Goal: Navigation & Orientation: Find specific page/section

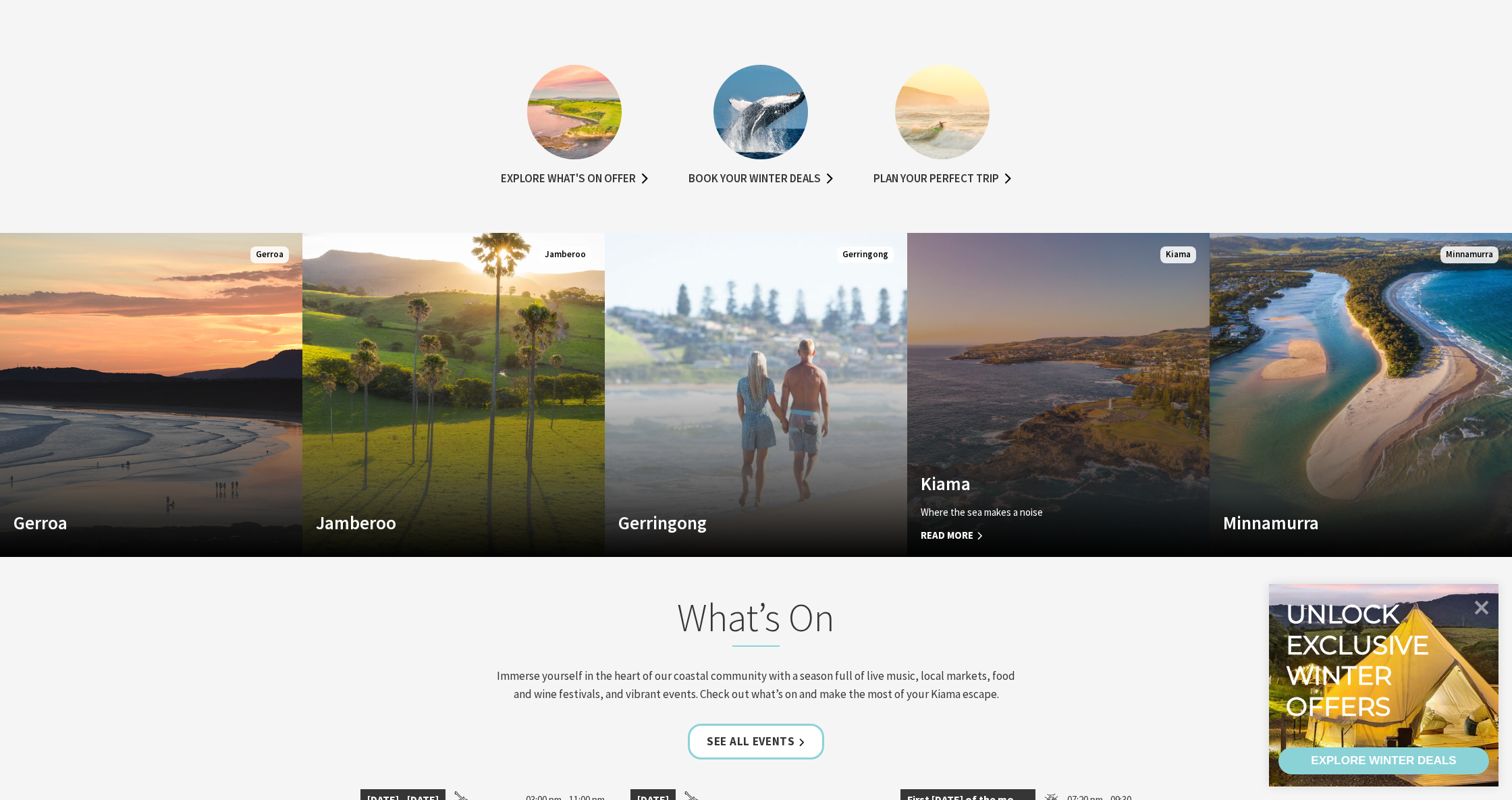
scroll to position [916, 0]
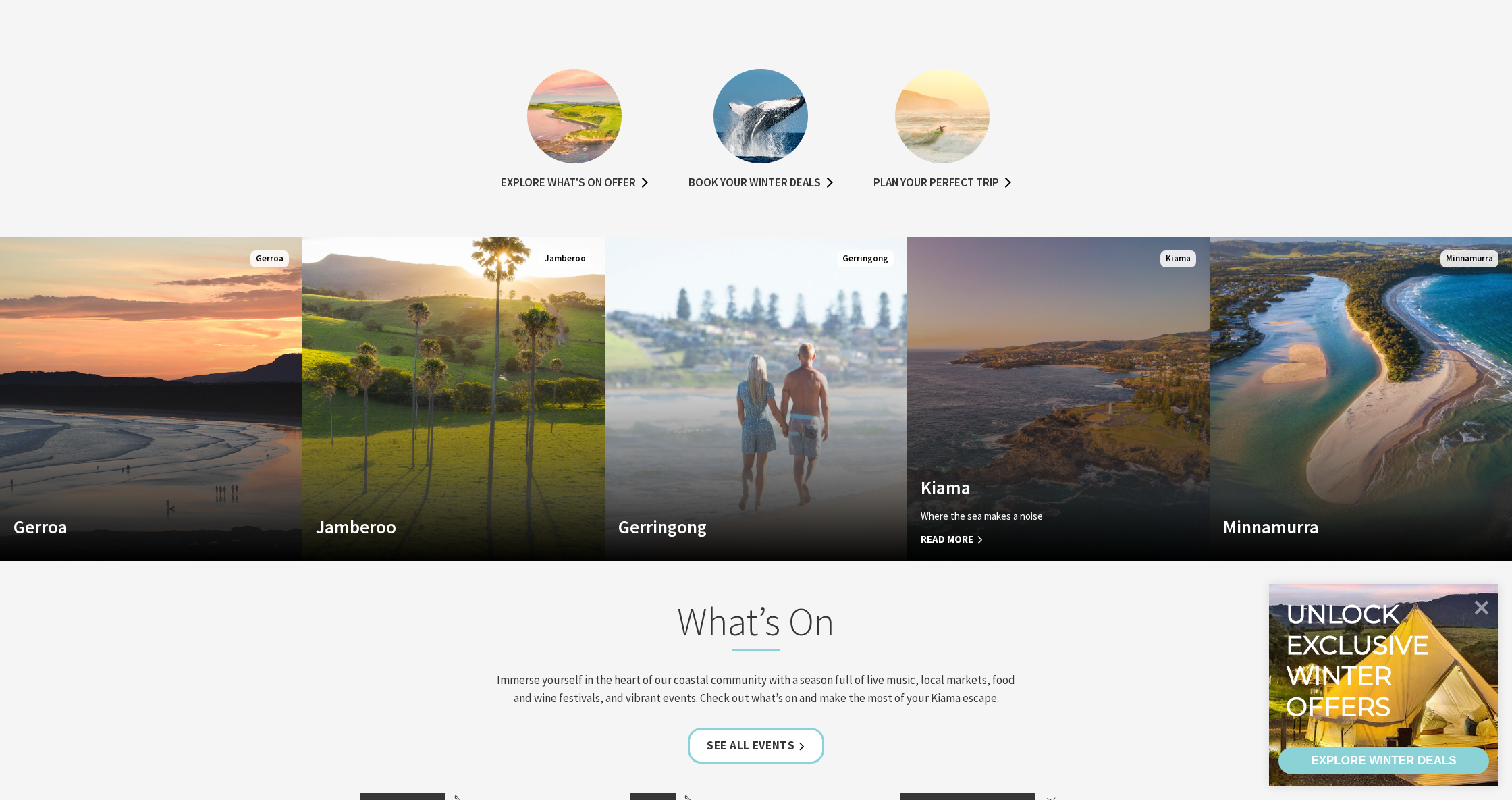
click at [1110, 325] on link "Custom Image Used Kiama Where the sea makes a noise Read More Kiama" at bounding box center [1058, 398] width 302 height 324
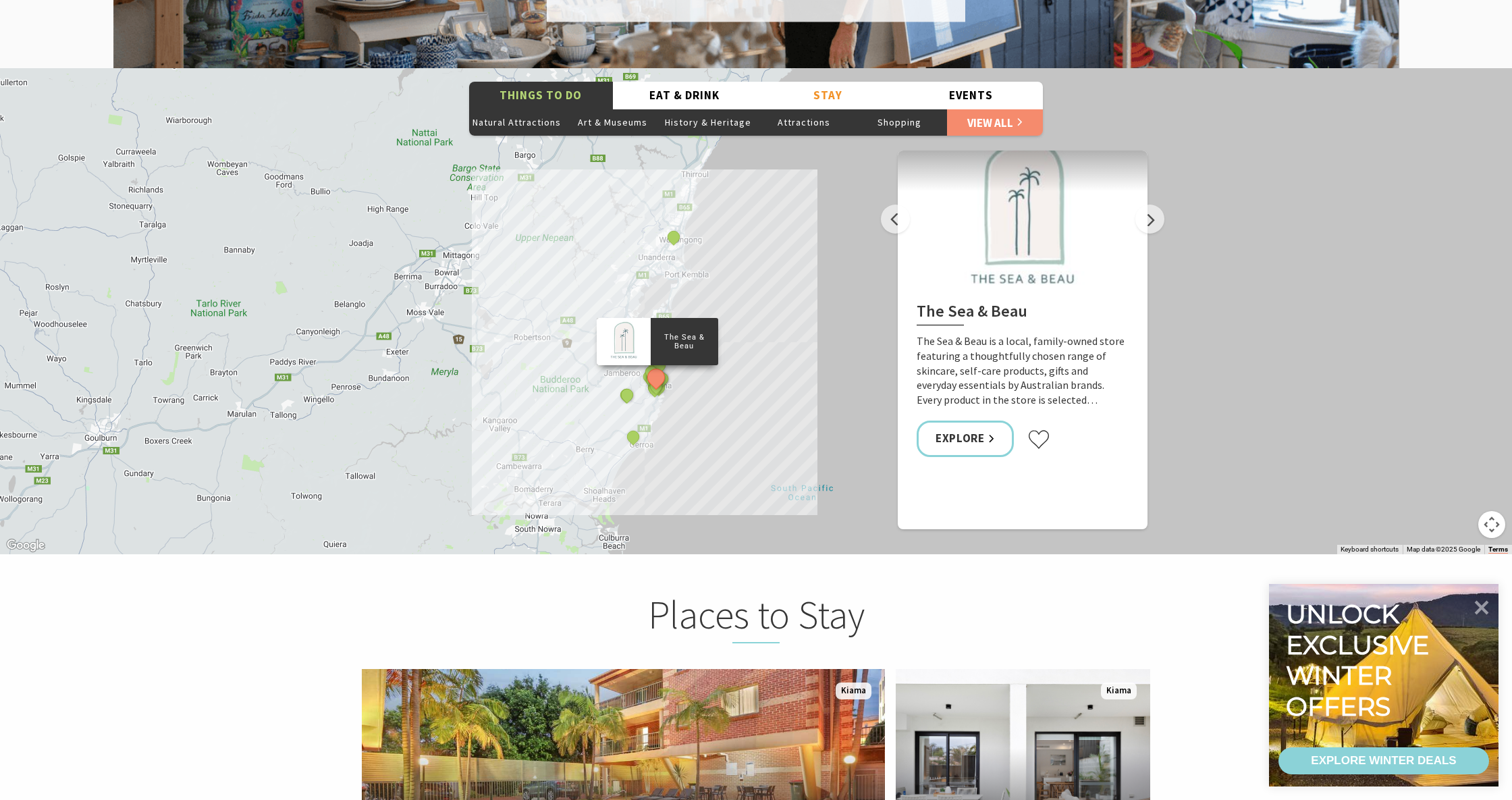
scroll to position [2535, 0]
click at [763, 380] on div "The Sea & Beau Hoddles Track, Kiama Kiama Ceramic Art Studio - Teaching and Mak…" at bounding box center [1512, 736] width 1512 height 851
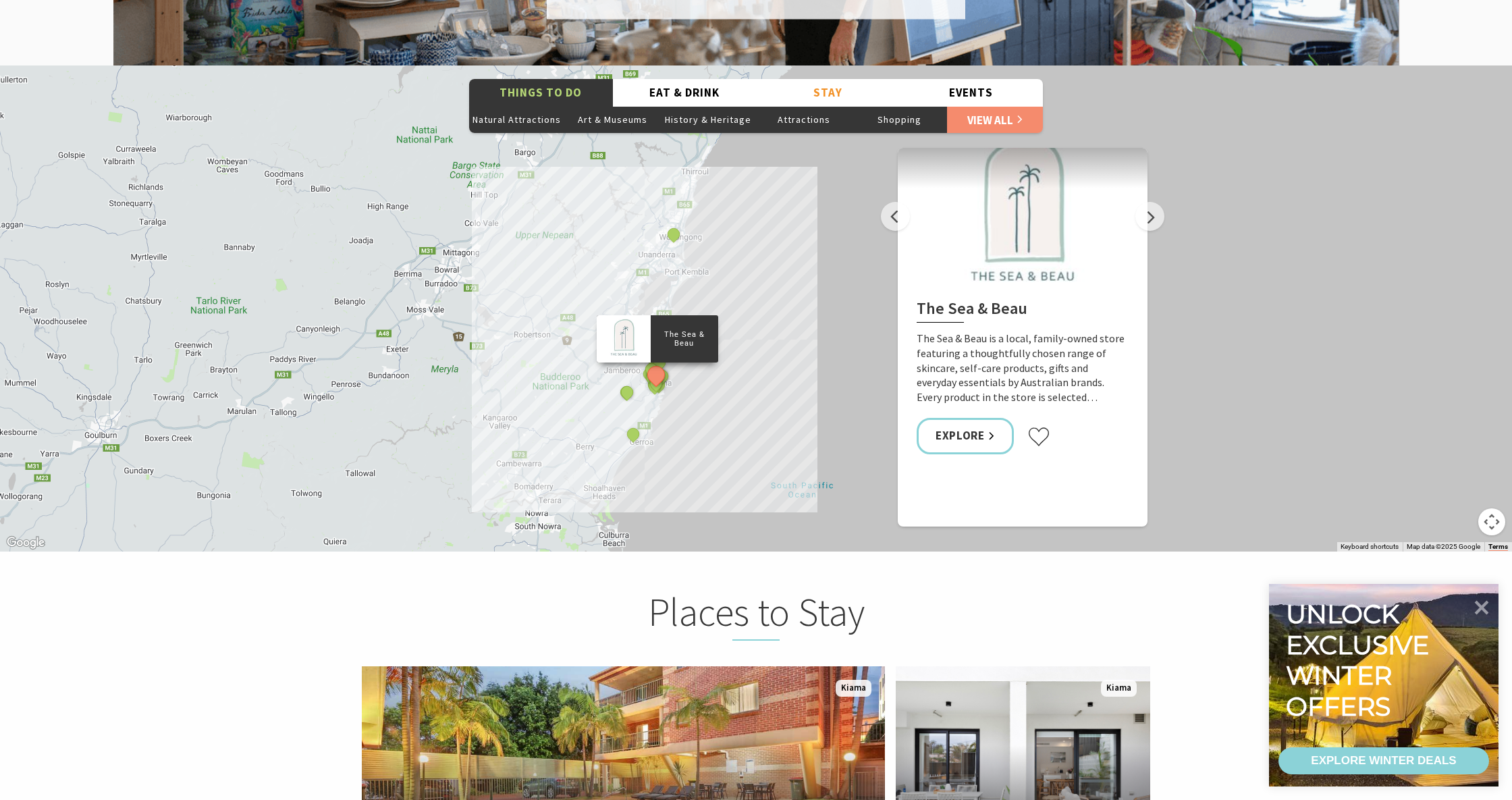
scroll to position [2536, 0]
click at [1157, 202] on button "Next" at bounding box center [1151, 216] width 29 height 29
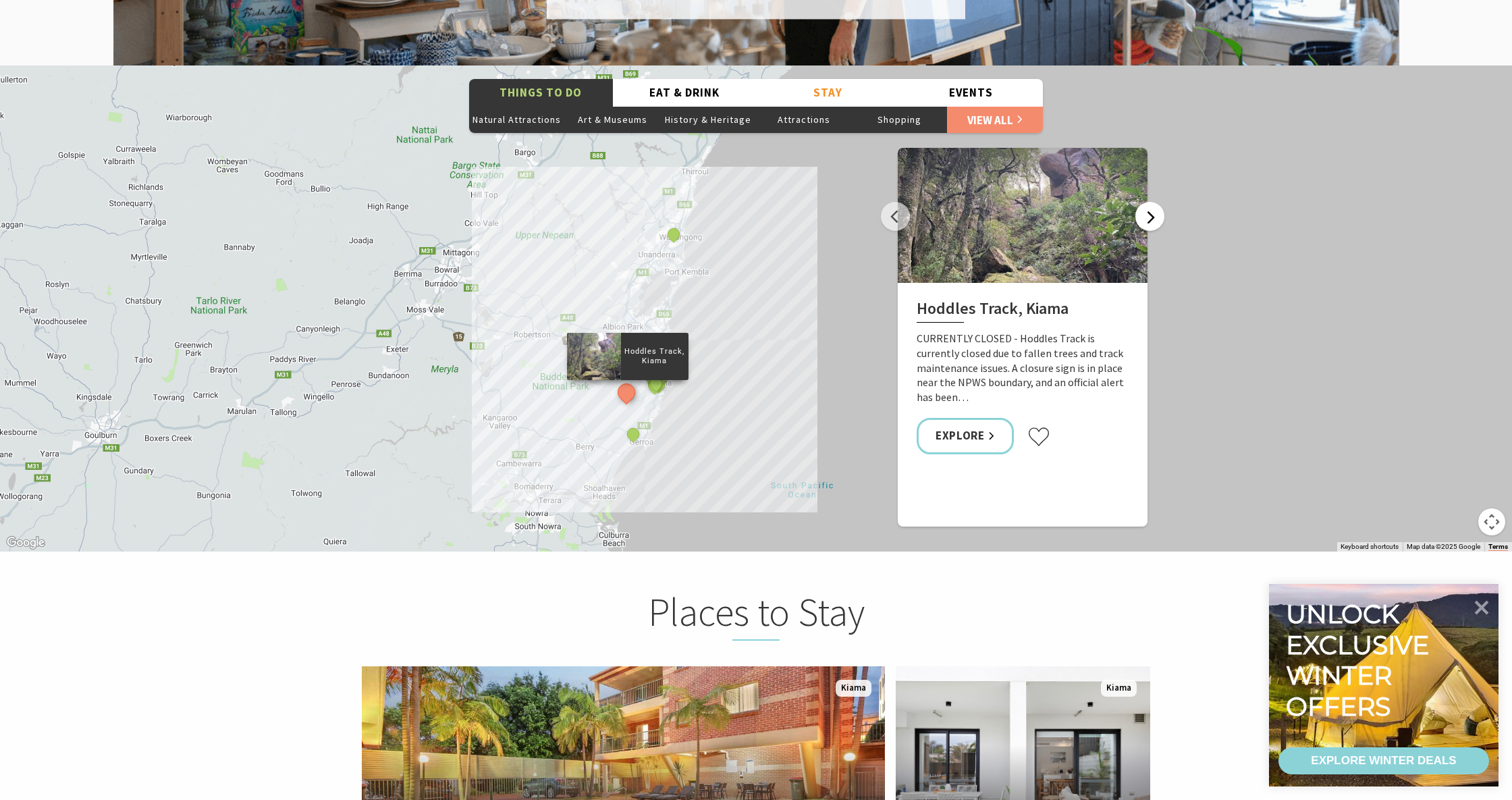
click at [1157, 202] on button "Next" at bounding box center [1151, 216] width 29 height 29
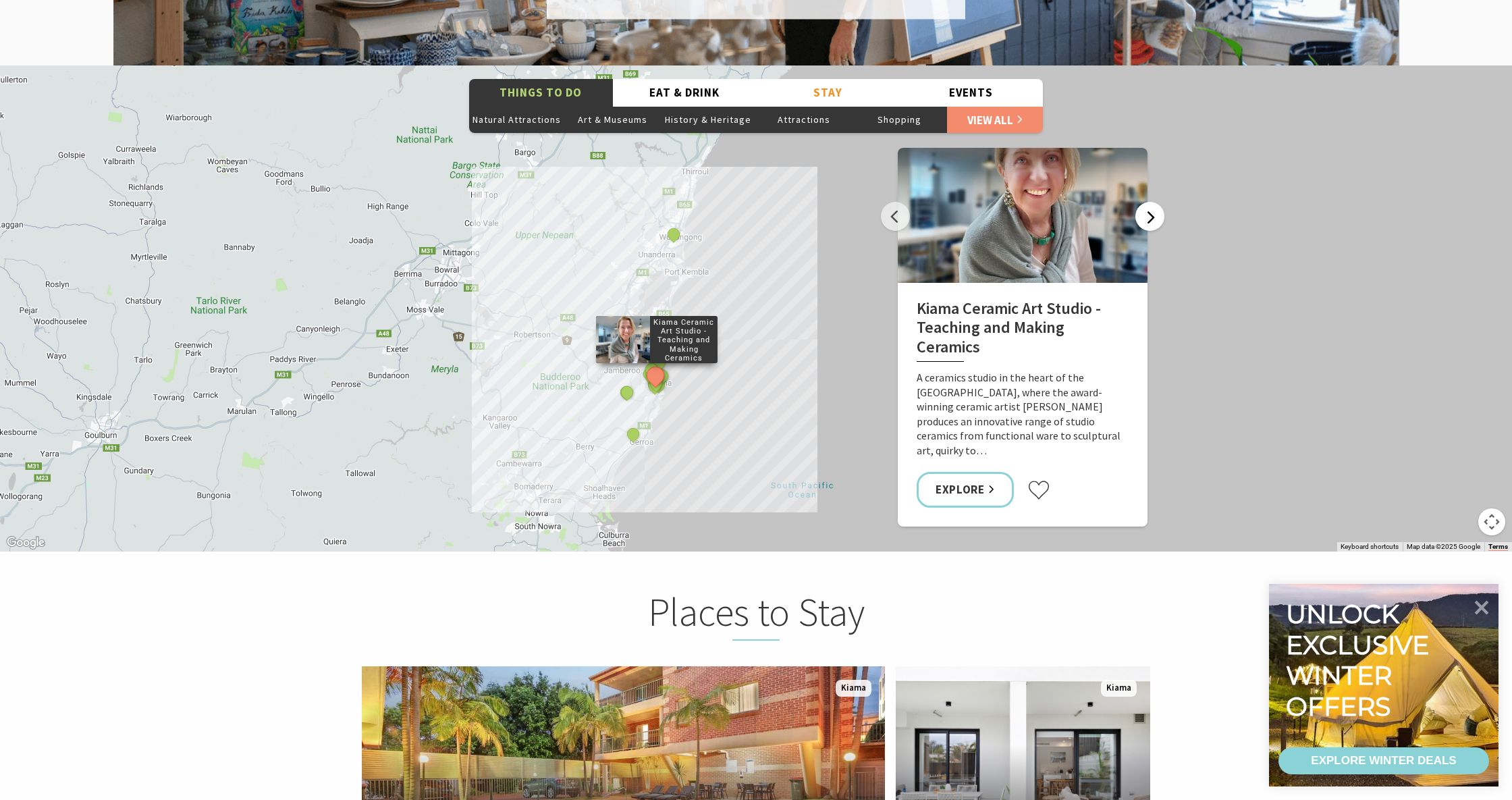
click at [1157, 202] on button "Next" at bounding box center [1151, 216] width 29 height 29
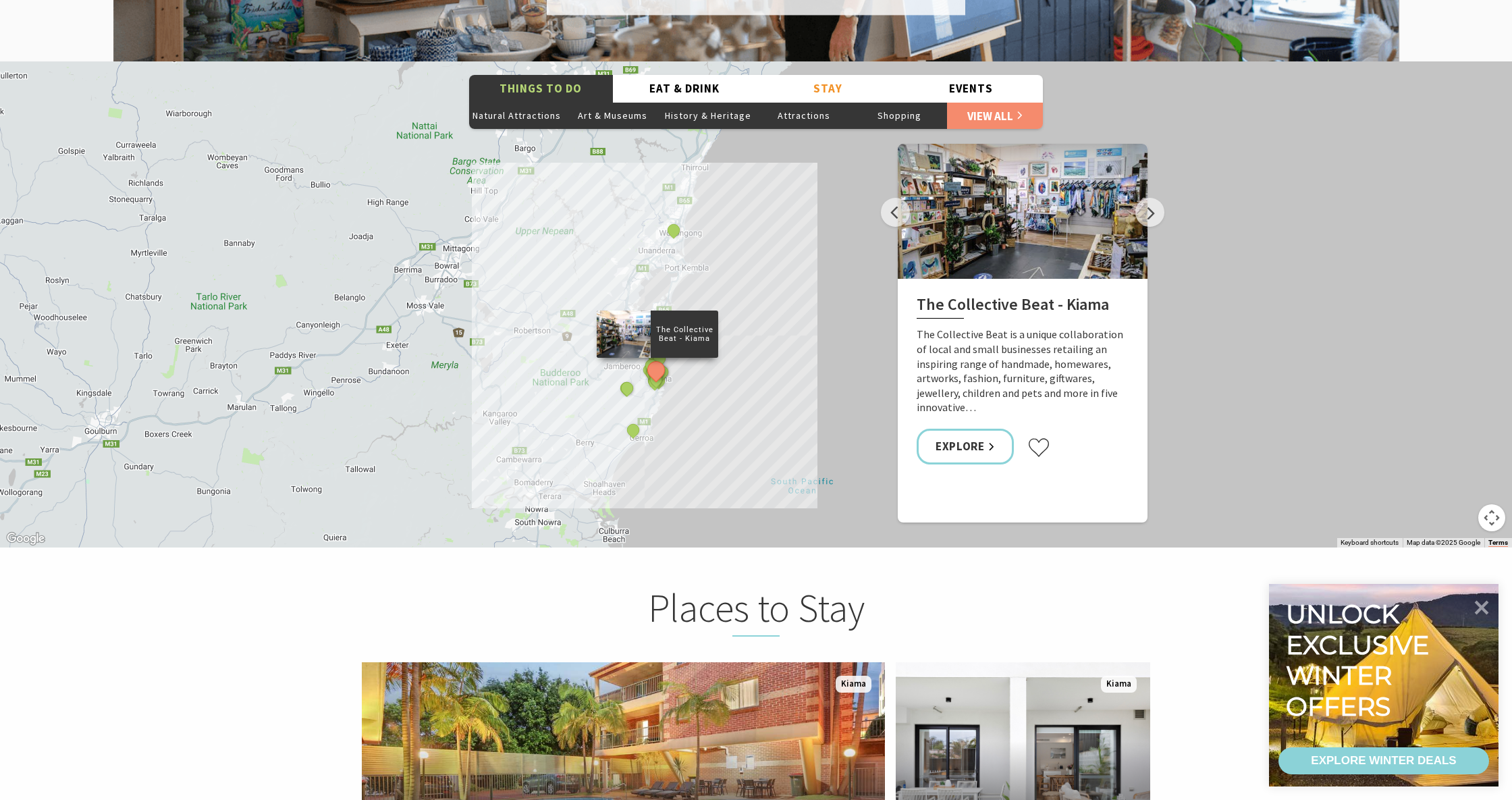
scroll to position [2542, 0]
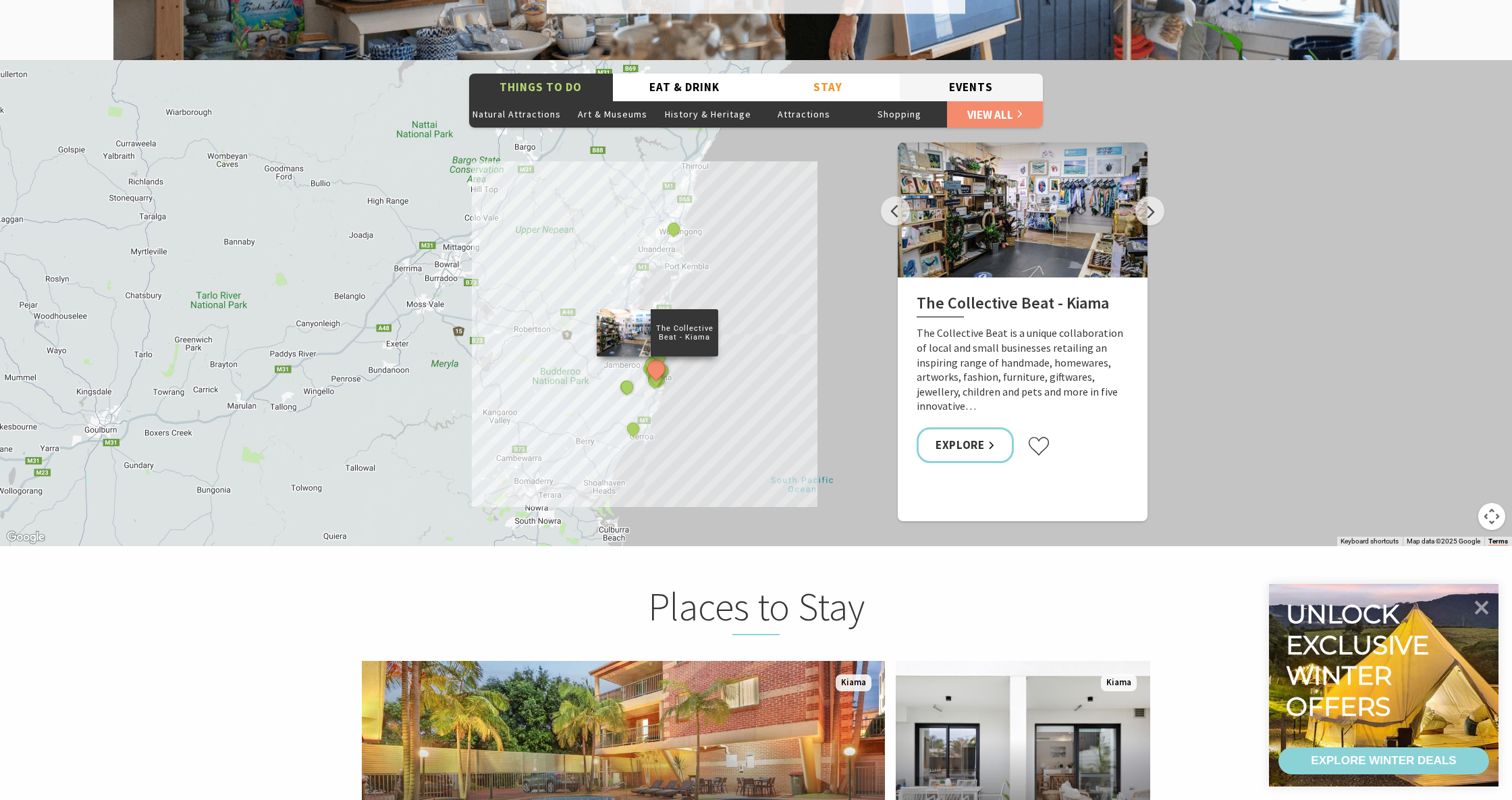
click at [995, 74] on button "Events" at bounding box center [971, 88] width 144 height 28
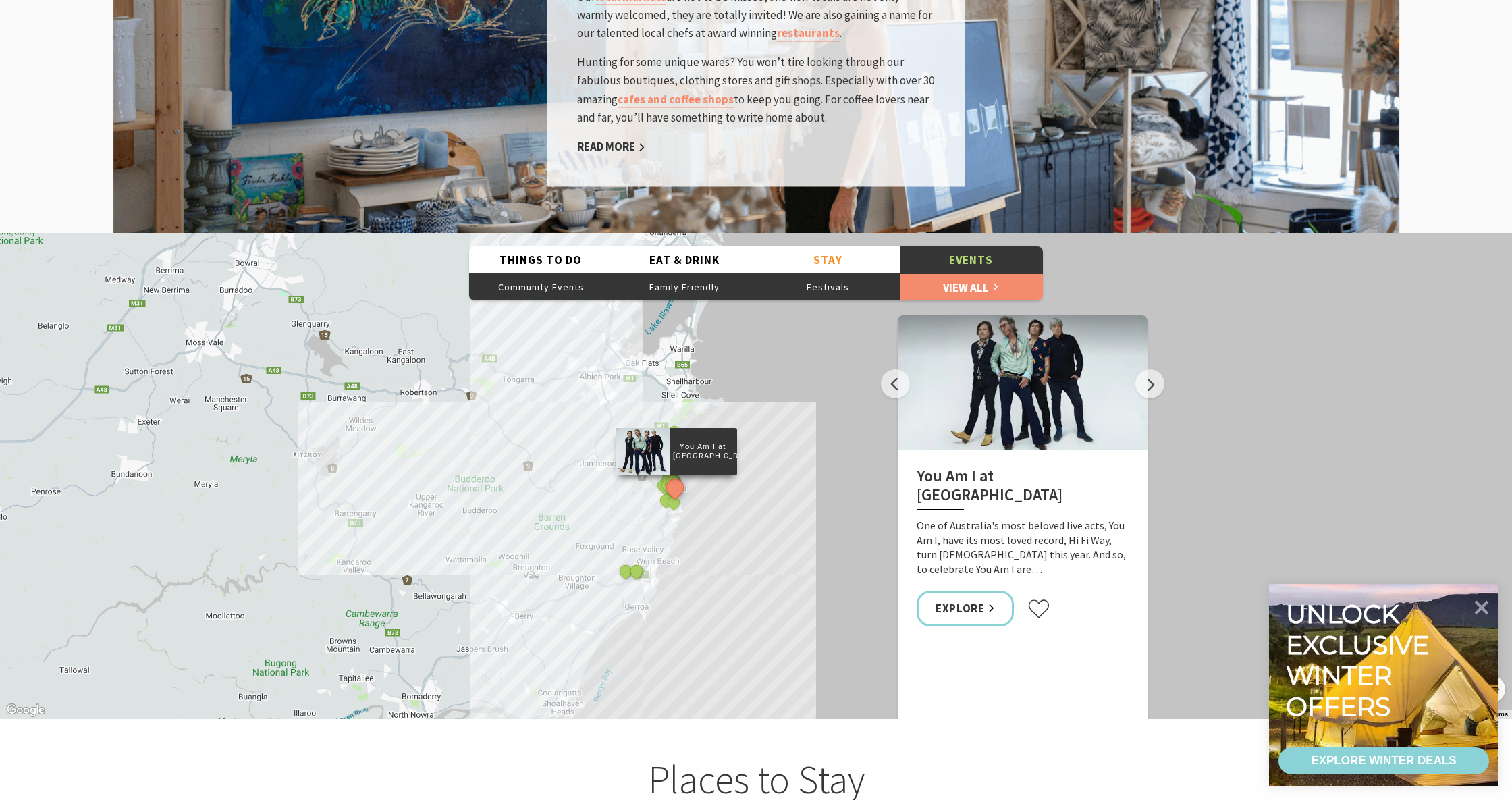
scroll to position [2361, 0]
